Goal: Transaction & Acquisition: Purchase product/service

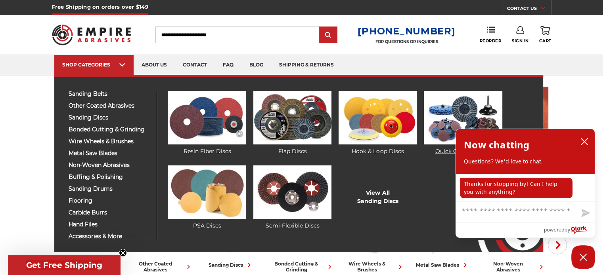
click at [458, 109] on img at bounding box center [463, 117] width 78 height 53
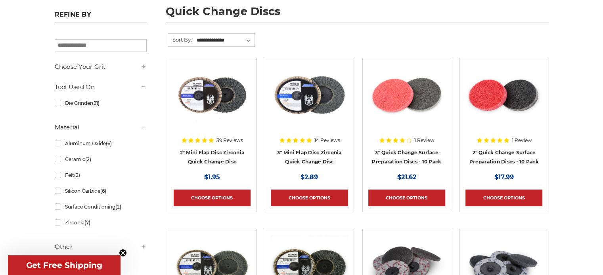
scroll to position [119, 0]
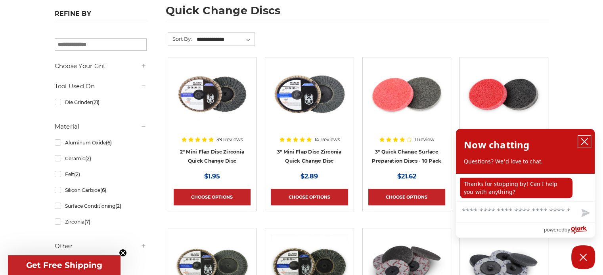
drag, startPoint x: 582, startPoint y: 140, endPoint x: 554, endPoint y: 142, distance: 27.8
click at [581, 140] on icon "close chatbox" at bounding box center [584, 142] width 8 height 8
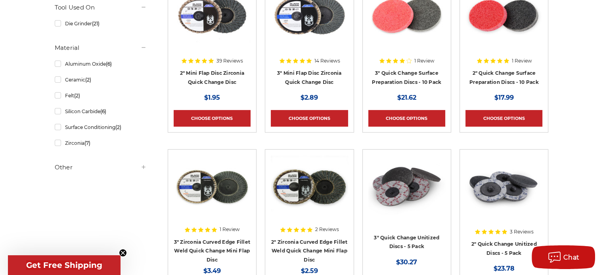
scroll to position [198, 0]
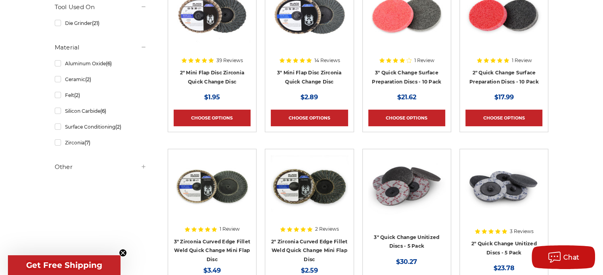
click at [79, 168] on h5 "Other" at bounding box center [101, 167] width 92 height 10
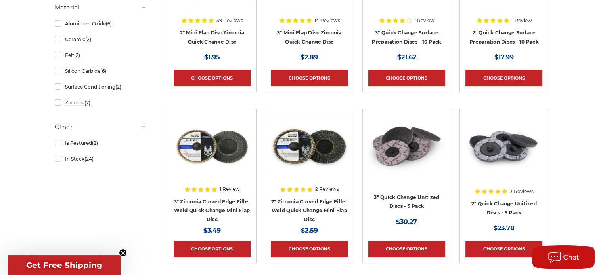
scroll to position [238, 0]
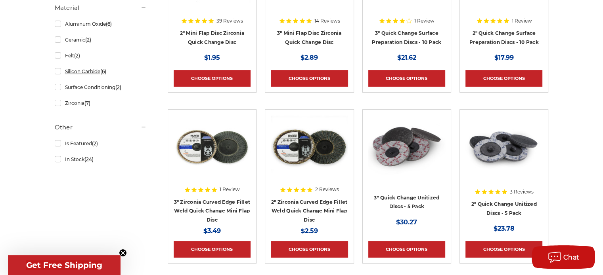
click at [55, 73] on link "Silicon Carbide (6)" at bounding box center [101, 72] width 92 height 14
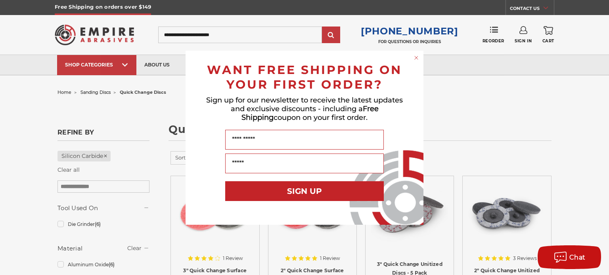
drag, startPoint x: 415, startPoint y: 56, endPoint x: 418, endPoint y: 59, distance: 5.0
click at [415, 56] on circle "Close dialog" at bounding box center [416, 58] width 8 height 8
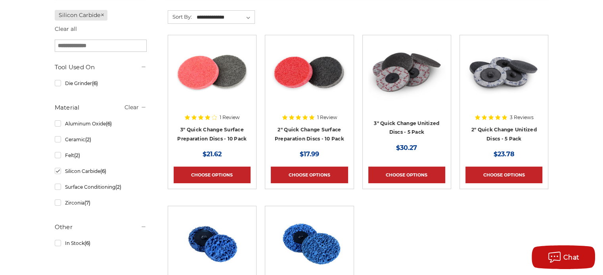
scroll to position [141, 0]
click at [490, 131] on div at bounding box center [503, 91] width 77 height 101
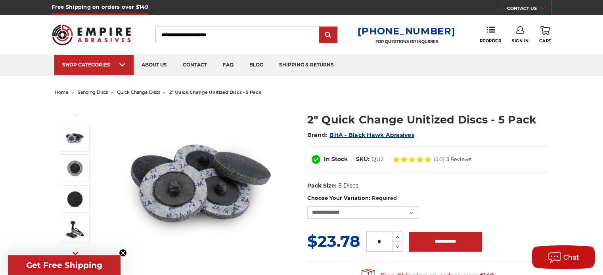
click at [174, 211] on img at bounding box center [201, 183] width 158 height 158
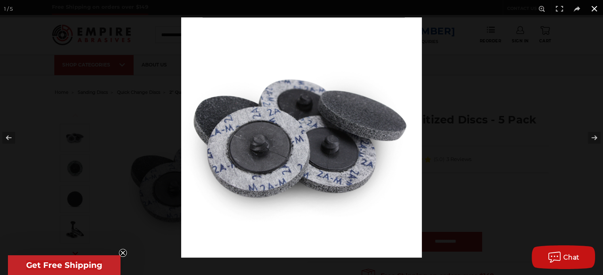
click at [593, 9] on button at bounding box center [593, 8] width 17 height 17
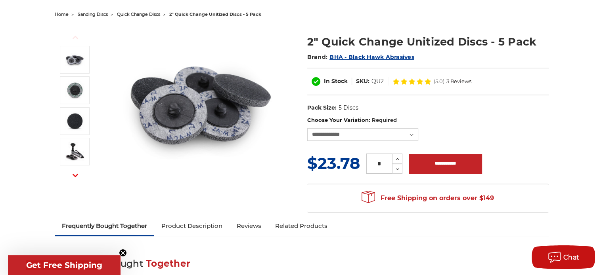
scroll to position [79, 0]
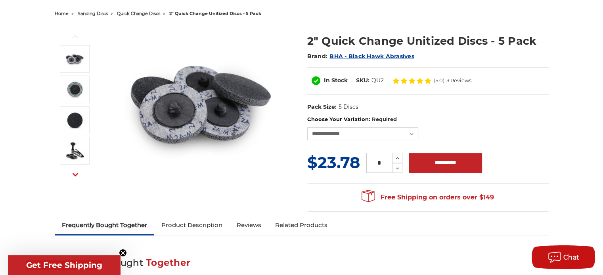
click at [364, 40] on h1 "2" Quick Change Unitized Discs - 5 Pack" at bounding box center [427, 40] width 241 height 15
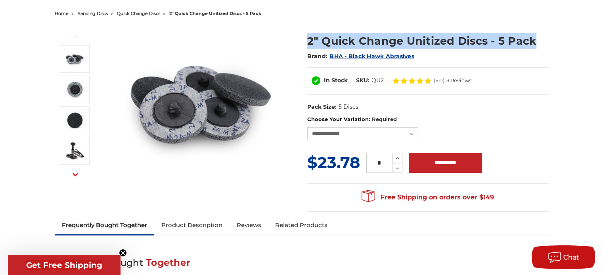
click at [364, 40] on h1 "2" Quick Change Unitized Discs - 5 Pack" at bounding box center [427, 40] width 241 height 15
copy div "2" Quick Change Unitized Discs - 5 Pack"
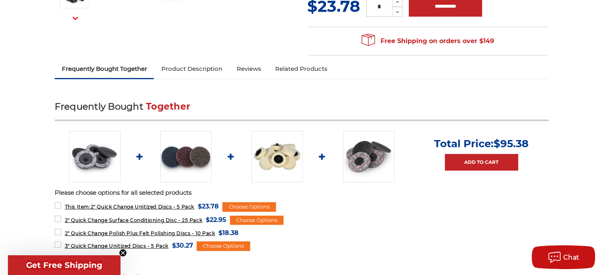
scroll to position [237, 0]
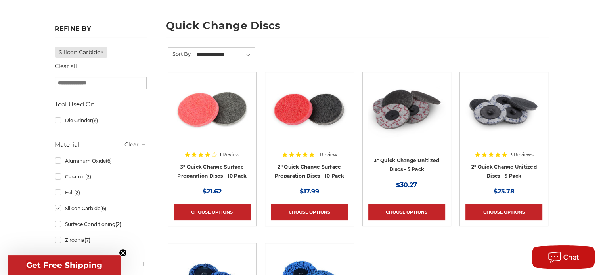
scroll to position [102, 0]
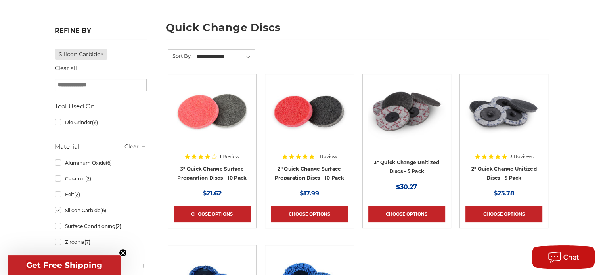
click at [513, 163] on div at bounding box center [503, 130] width 77 height 101
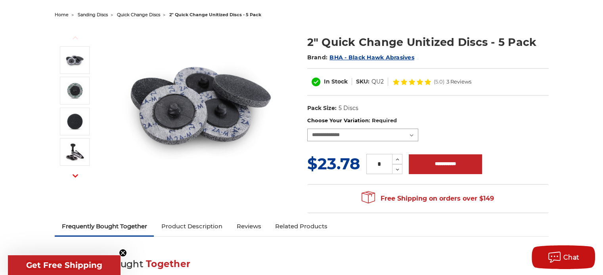
scroll to position [78, 0]
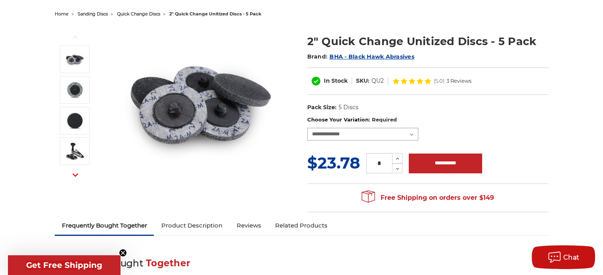
click at [346, 139] on select "**********" at bounding box center [362, 134] width 111 height 13
click at [345, 135] on select "**********" at bounding box center [362, 134] width 111 height 13
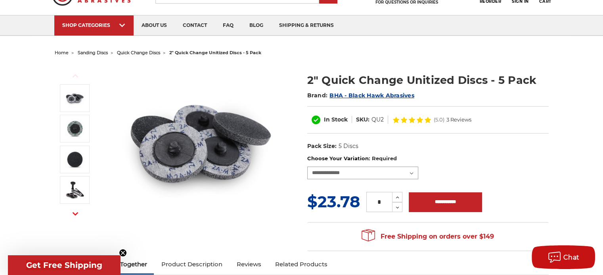
scroll to position [39, 0]
click at [386, 165] on div "**********" at bounding box center [427, 167] width 241 height 25
click at [385, 168] on select "**********" at bounding box center [362, 173] width 111 height 13
click at [344, 171] on select "**********" at bounding box center [362, 173] width 111 height 13
drag, startPoint x: 547, startPoint y: 139, endPoint x: 557, endPoint y: 159, distance: 22.9
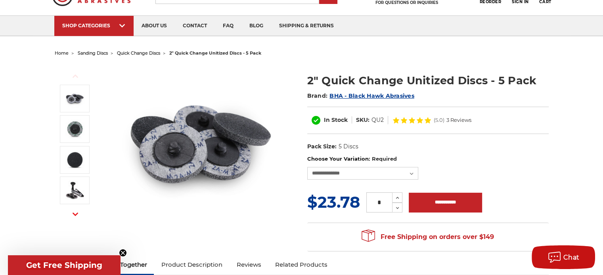
click at [547, 141] on dl "UPC: Pack Size: 5 Discs Size: 2" Tool: Die Grinder Material: Aluminum Oxide Mat…" at bounding box center [427, 147] width 241 height 17
